Goal: Task Accomplishment & Management: Complete application form

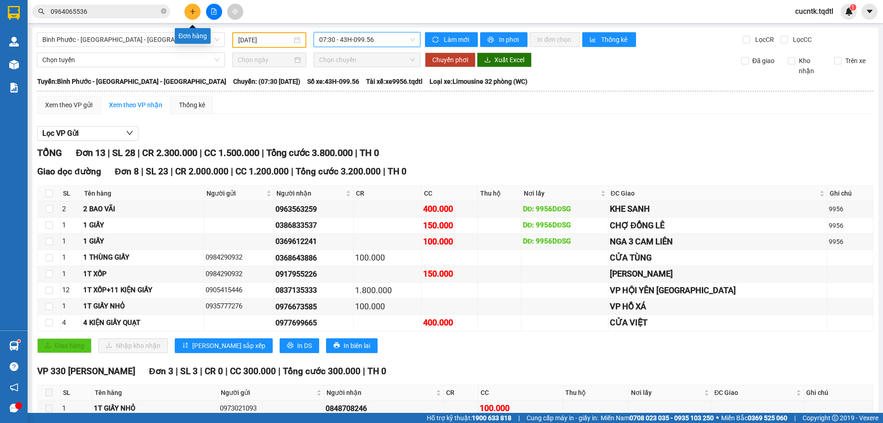
click at [190, 9] on icon "plus" at bounding box center [193, 11] width 6 height 6
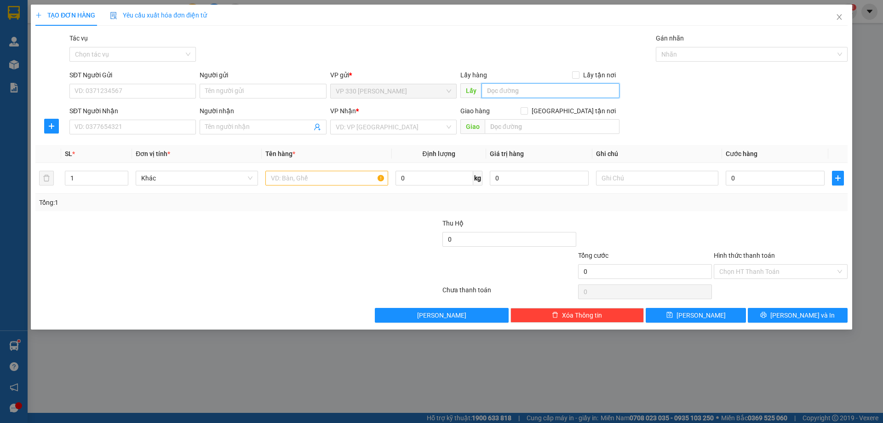
click at [544, 91] on input "text" at bounding box center [551, 90] width 138 height 15
type input "VP [PERSON_NAME]"
click at [112, 129] on input "SĐT Người Nhận" at bounding box center [132, 127] width 127 height 15
type input "0973040660"
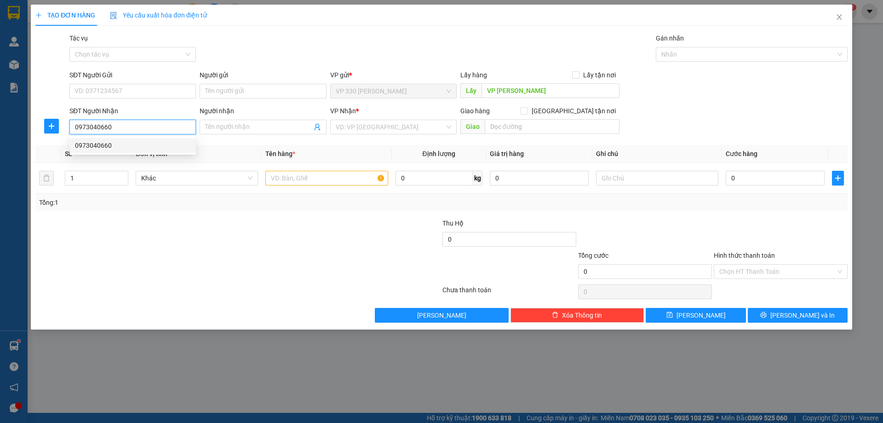
click at [160, 148] on div "0973040660" at bounding box center [132, 145] width 115 height 10
type input "TAM HIỆP"
type input "100.000"
type input "0973040660"
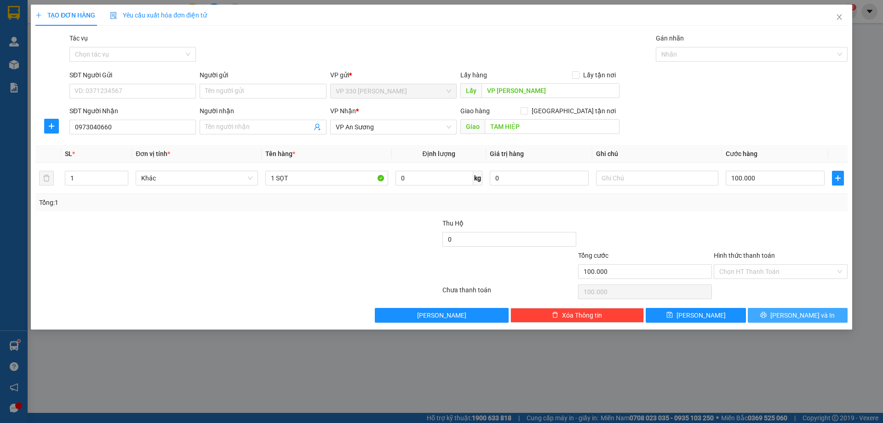
drag, startPoint x: 769, startPoint y: 314, endPoint x: 748, endPoint y: 306, distance: 22.9
click at [767, 314] on button "[PERSON_NAME] và In" at bounding box center [798, 315] width 100 height 15
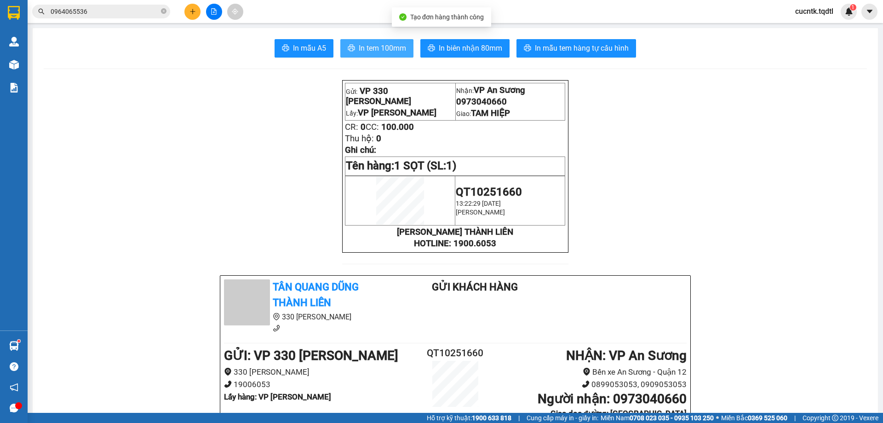
click at [396, 51] on span "In tem 100mm" at bounding box center [382, 48] width 47 height 12
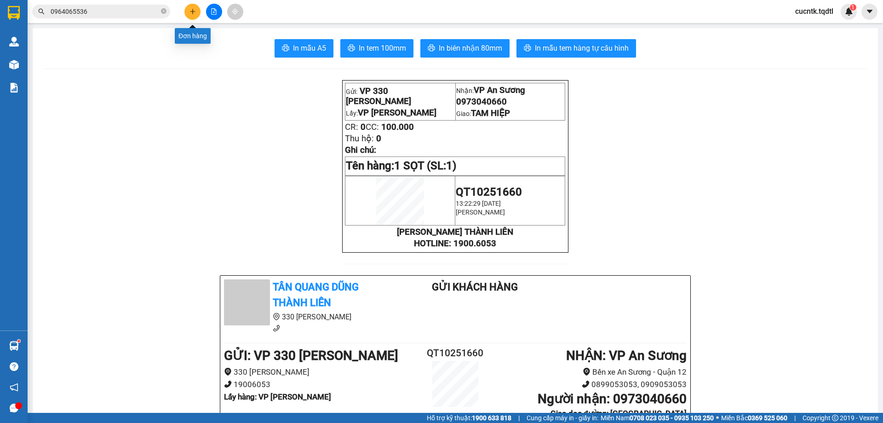
click at [195, 12] on icon "plus" at bounding box center [192, 11] width 5 height 0
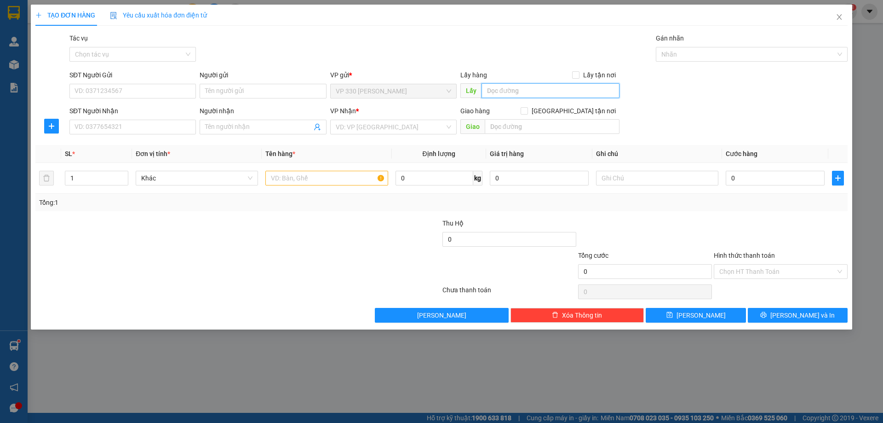
click at [537, 90] on input "text" at bounding box center [551, 90] width 138 height 15
type input "VP [PERSON_NAME]"
click at [171, 129] on input "SĐT Người Nhận" at bounding box center [132, 127] width 127 height 15
type input "0876360123"
click at [150, 93] on input "SĐT Người Gửi" at bounding box center [132, 91] width 127 height 15
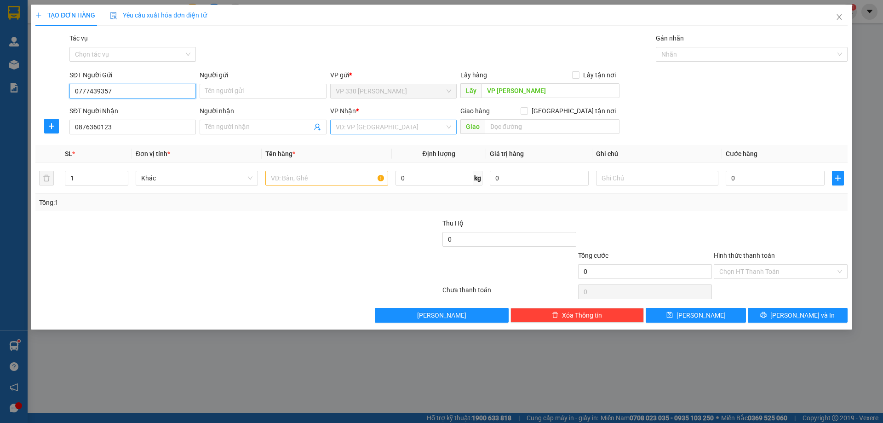
type input "0777439357"
click at [385, 127] on input "search" at bounding box center [390, 127] width 109 height 14
type input "N"
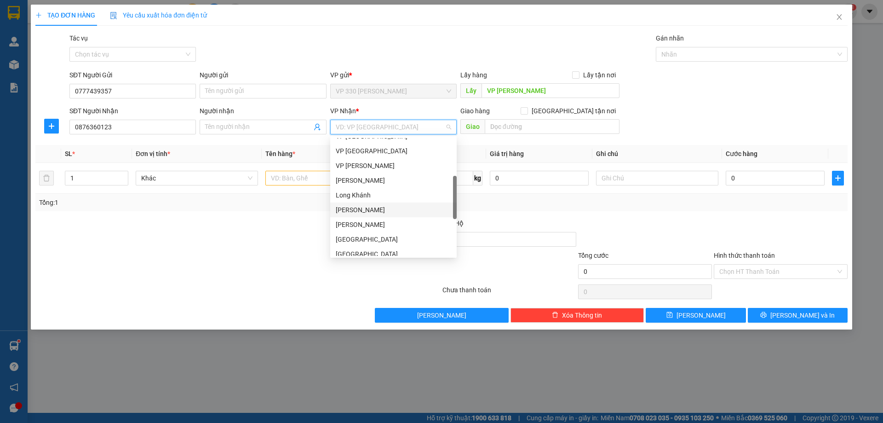
scroll to position [188, 0]
click at [378, 194] on div "[GEOGRAPHIC_DATA]" at bounding box center [393, 193] width 115 height 10
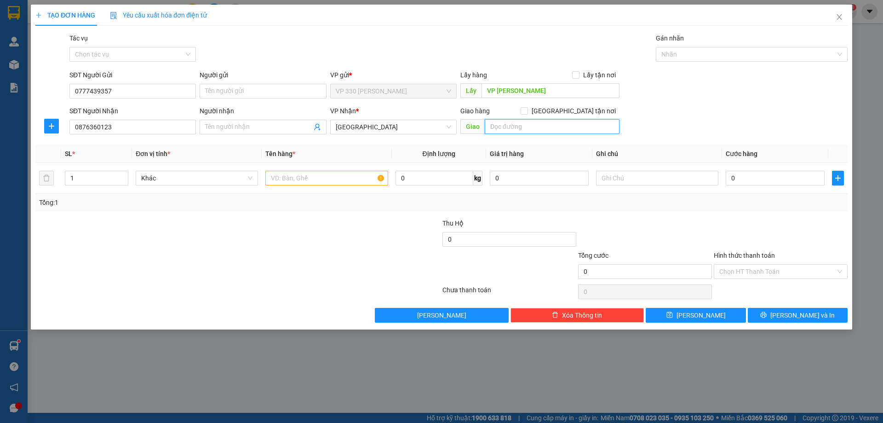
click at [530, 123] on input "text" at bounding box center [552, 126] width 135 height 15
type input "N3 SỢI"
click at [302, 178] on input "text" at bounding box center [326, 178] width 122 height 15
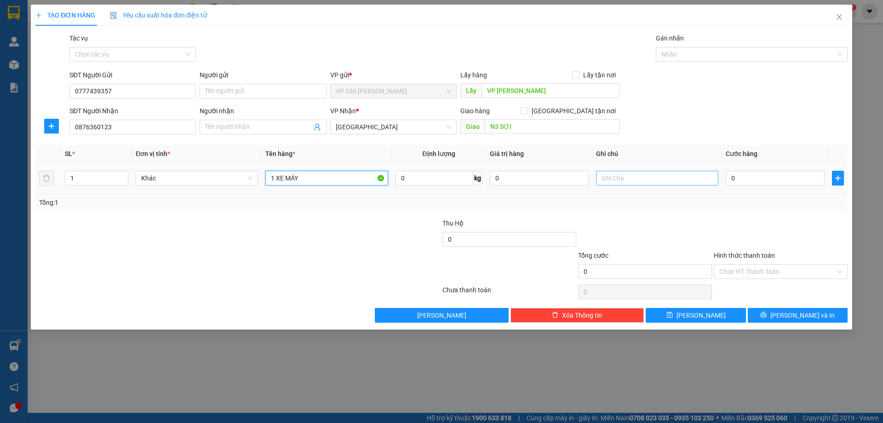
type input "1 XE MÁY"
click at [610, 180] on input "text" at bounding box center [657, 178] width 122 height 15
type input "CÀ VẸC TRONG CỐP"
click at [749, 180] on input "0" at bounding box center [775, 178] width 99 height 15
type input "9"
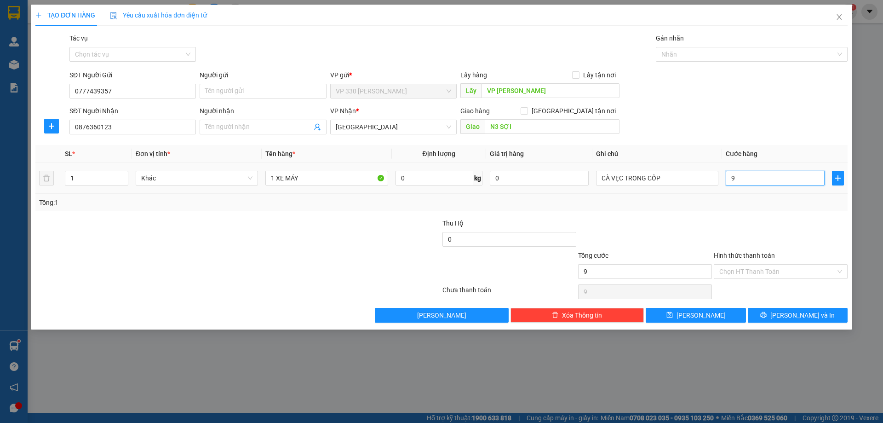
type input "9"
type input "95"
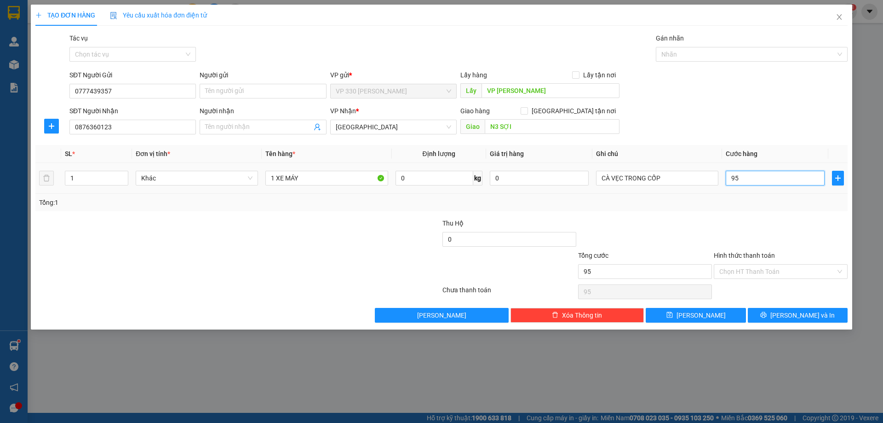
type input "950"
type input "9.500"
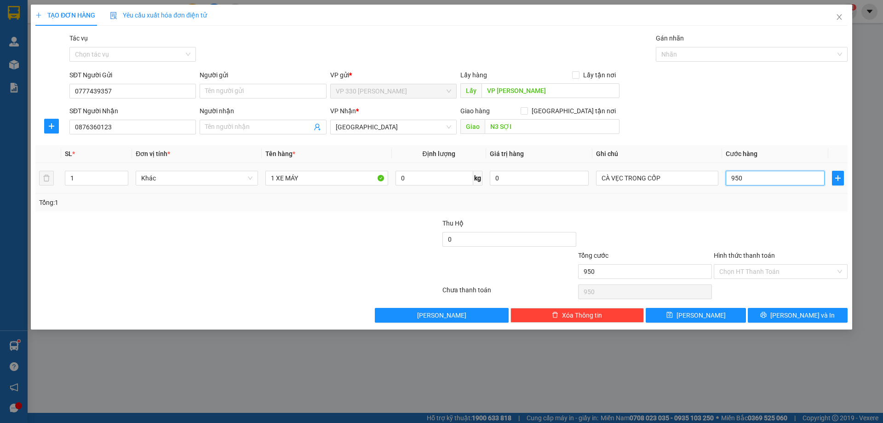
type input "9.500"
type input "95.000"
type input "950.000"
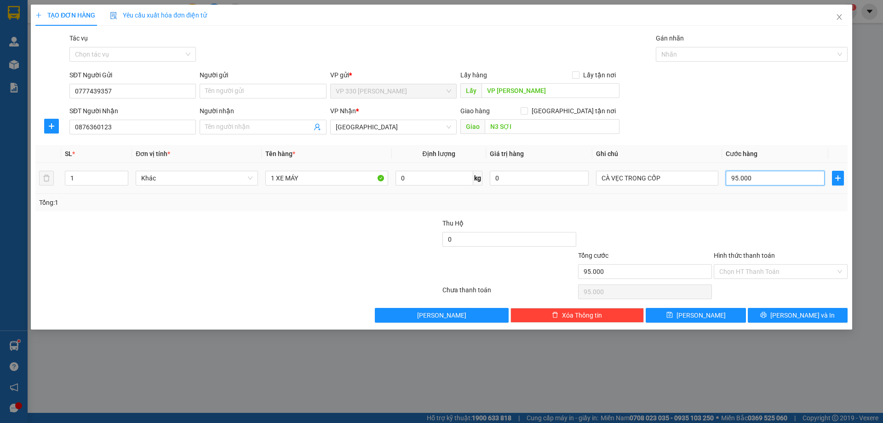
type input "950.000"
click at [624, 179] on input "CÀ VẸC TRONG CỐP" at bounding box center [657, 178] width 122 height 15
type input "CÀ VẸC + CHÌA KHÓA TRONG CỐP"
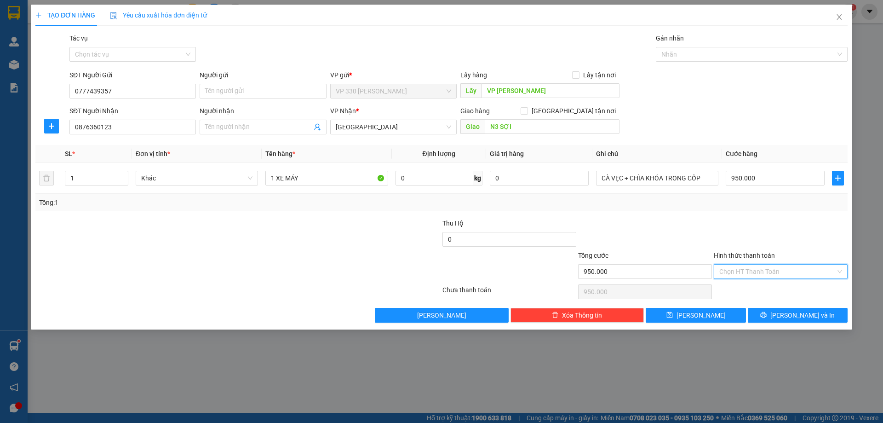
click at [756, 269] on input "Hình thức thanh toán" at bounding box center [778, 272] width 116 height 14
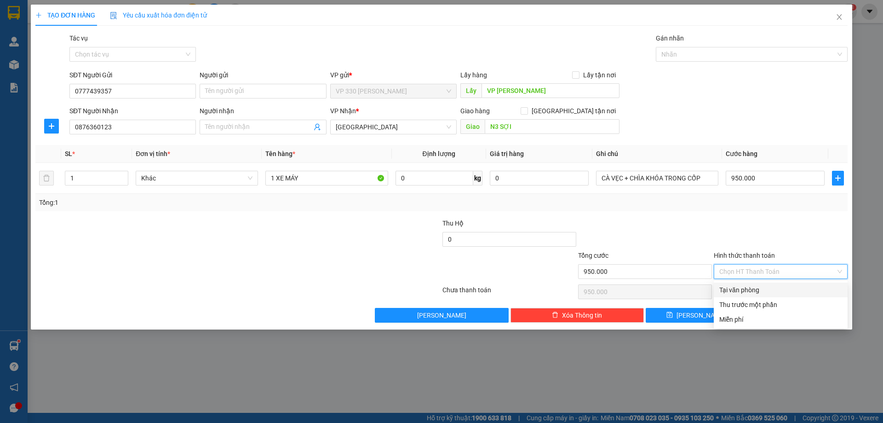
click at [758, 292] on div "Tại văn phòng" at bounding box center [781, 290] width 123 height 10
type input "0"
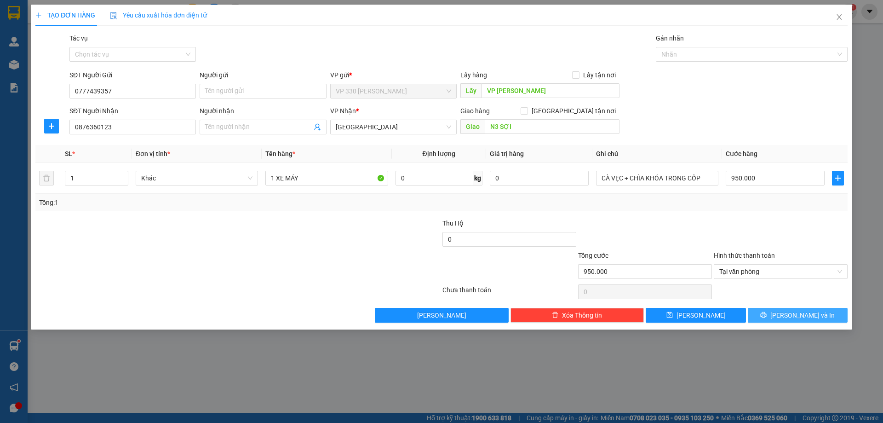
click at [804, 315] on span "[PERSON_NAME] và In" at bounding box center [803, 315] width 64 height 10
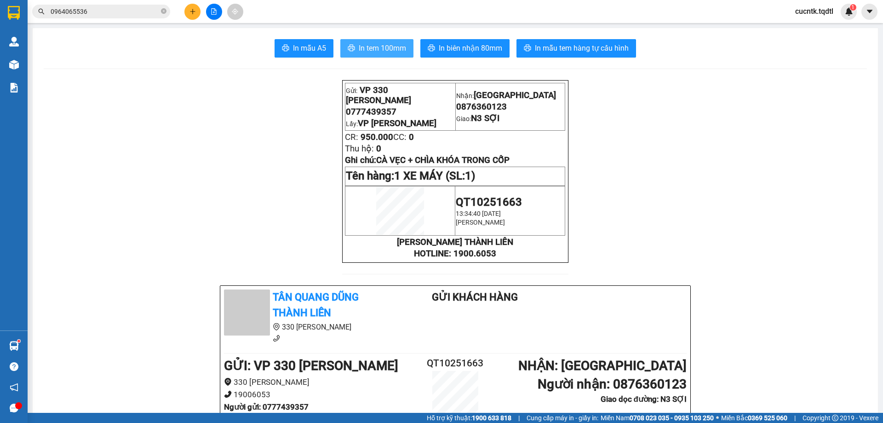
click at [381, 49] on span "In tem 100mm" at bounding box center [382, 48] width 47 height 12
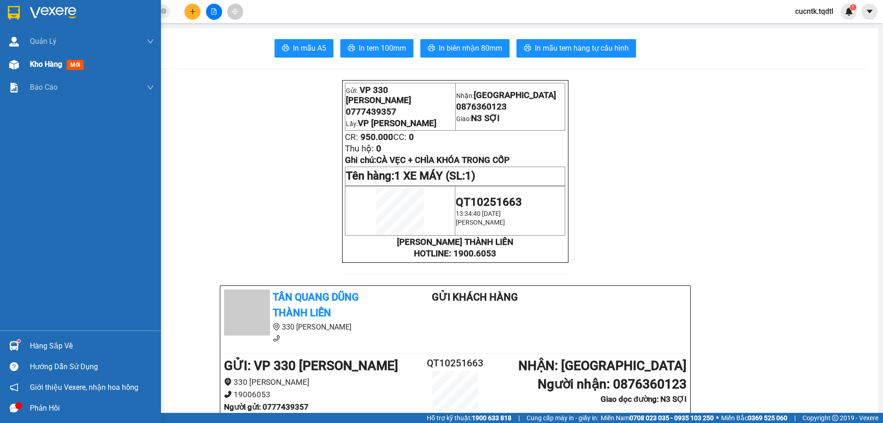
click at [29, 63] on div "Kho hàng mới" at bounding box center [80, 64] width 161 height 23
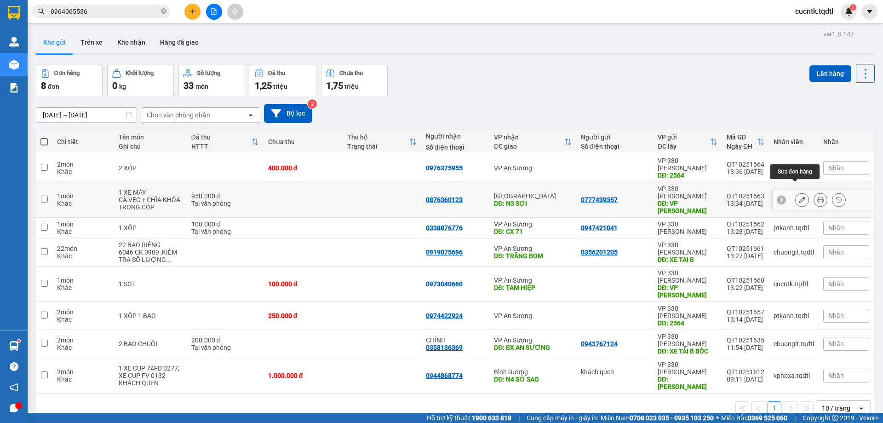
click at [799, 196] on icon at bounding box center [802, 199] width 6 height 6
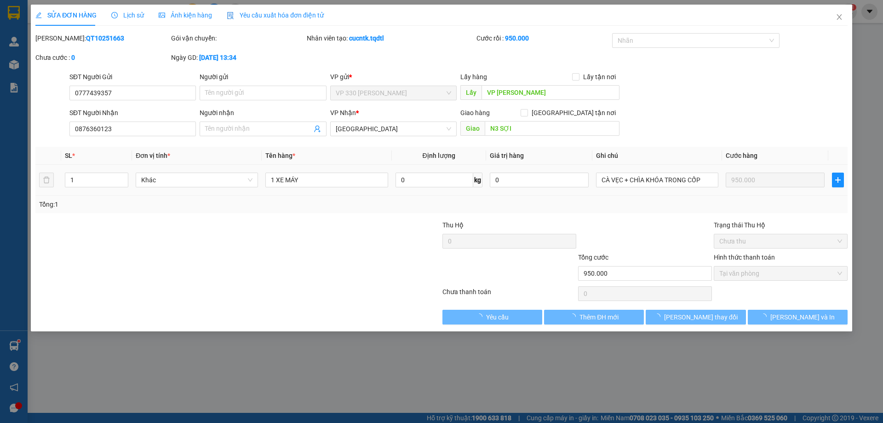
type input "0777439357"
type input "VP [PERSON_NAME]"
type input "0876360123"
type input "N3 SỢI"
type input "950.000"
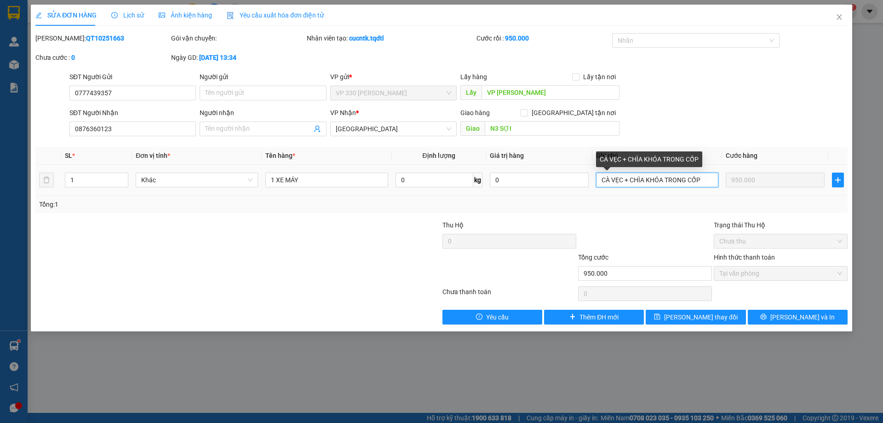
click at [713, 179] on input "CÀ VẸC + CHÌA KHÓA TRONG CỐP" at bounding box center [657, 180] width 122 height 15
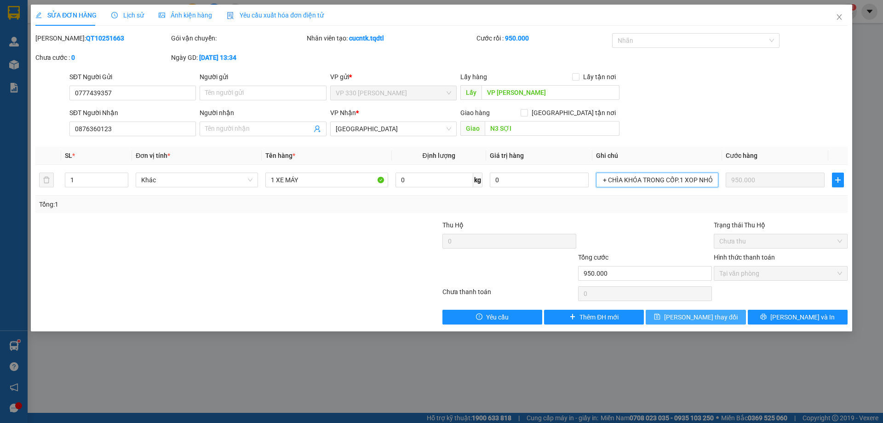
type input "CÀ VẸC + CHÌA KHÓA TRONG CỐP.1 XOP NHỎ"
click at [685, 314] on span "[PERSON_NAME] thay đổi" at bounding box center [701, 317] width 74 height 10
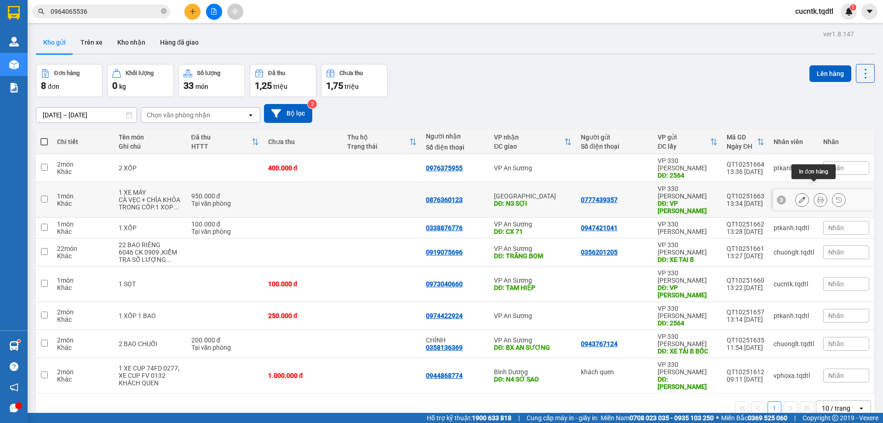
click at [818, 196] on icon at bounding box center [821, 199] width 6 height 6
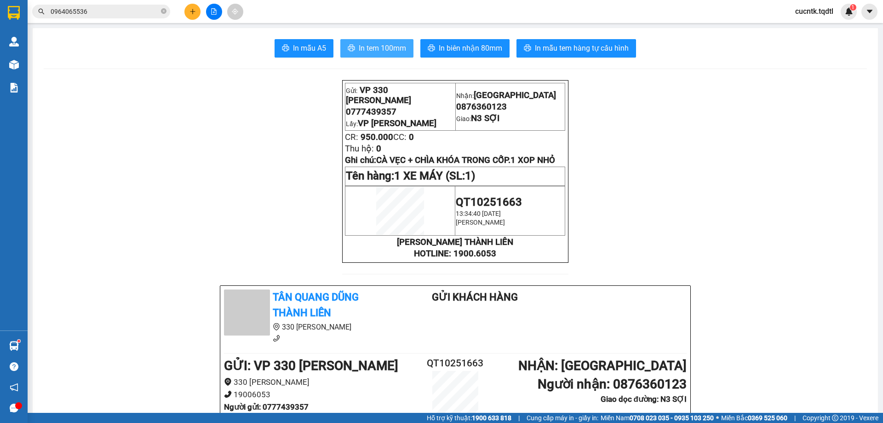
click at [387, 45] on span "In tem 100mm" at bounding box center [382, 48] width 47 height 12
